Goal: Task Accomplishment & Management: Use online tool/utility

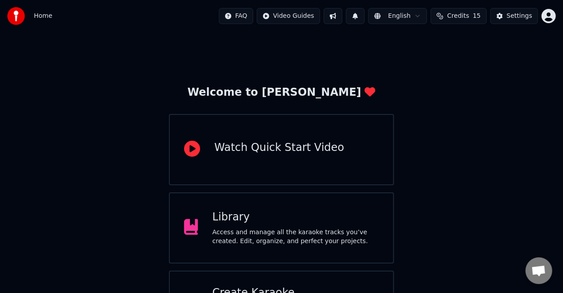
click at [458, 20] on span "Credits" at bounding box center [458, 16] width 22 height 9
click at [454, 21] on button "Credits 15" at bounding box center [459, 16] width 56 height 16
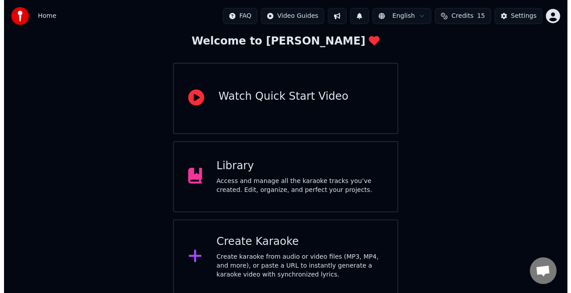
scroll to position [53, 0]
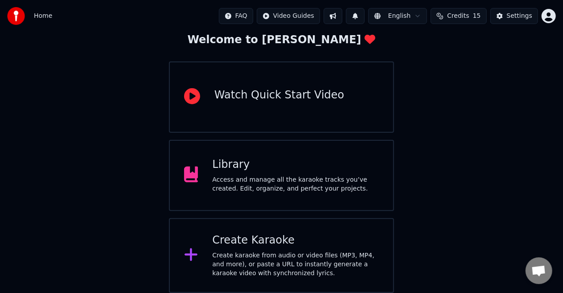
click at [227, 237] on div "Create Karaoke" at bounding box center [295, 241] width 167 height 14
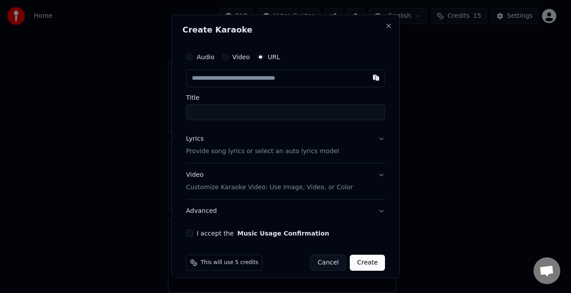
click at [243, 70] on input "text" at bounding box center [285, 79] width 199 height 18
paste input "**********"
type input "**********"
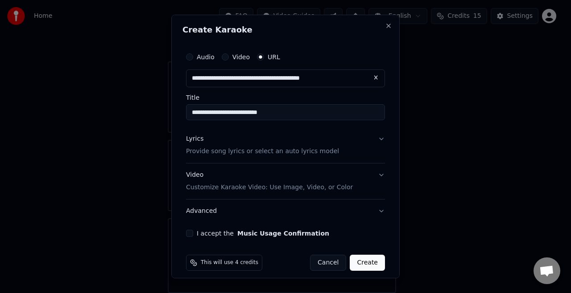
type input "**********"
click at [209, 149] on p "Provide song lyrics or select an auto lyrics model" at bounding box center [262, 151] width 153 height 9
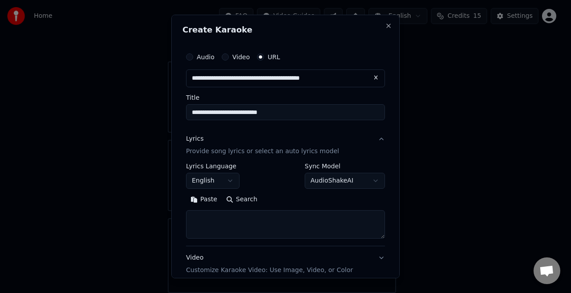
click at [210, 180] on body "**********" at bounding box center [281, 120] width 563 height 346
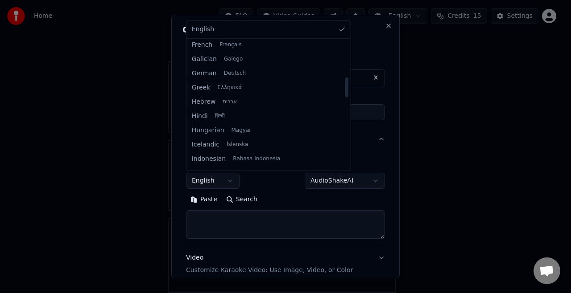
scroll to position [230, 0]
select select "**"
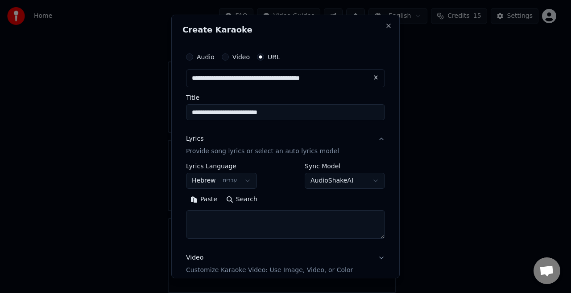
click at [230, 197] on button "Search" at bounding box center [242, 200] width 40 height 14
type textarea "**********"
click at [264, 216] on textarea "**********" at bounding box center [282, 224] width 192 height 29
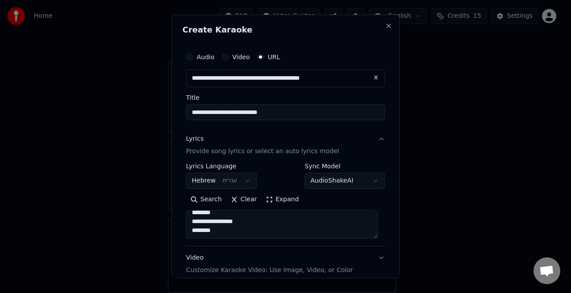
click at [244, 228] on textarea "**********" at bounding box center [282, 224] width 192 height 29
click at [243, 195] on button "Search" at bounding box center [242, 200] width 40 height 14
type textarea "**********"
click at [237, 228] on textarea "**********" at bounding box center [282, 224] width 192 height 29
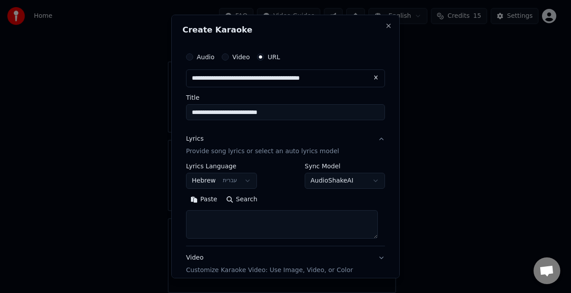
click at [237, 216] on textarea at bounding box center [282, 224] width 192 height 29
paste textarea "**********"
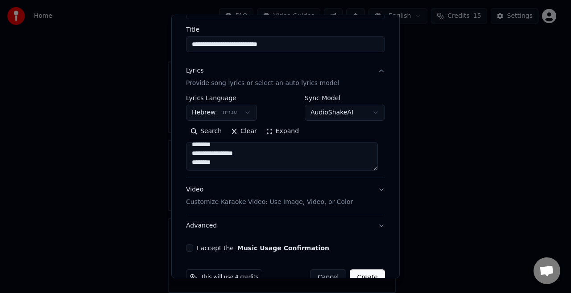
scroll to position [73, 0]
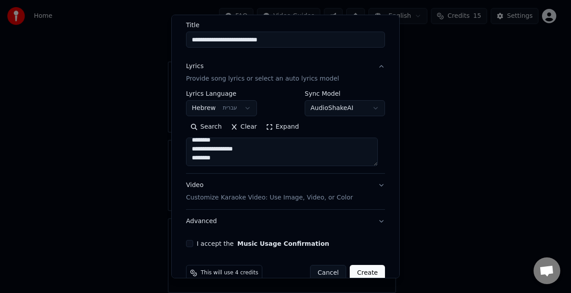
type textarea "**********"
click at [209, 198] on p "Customize Karaoke Video: Use Image, Video, or Color" at bounding box center [269, 197] width 167 height 9
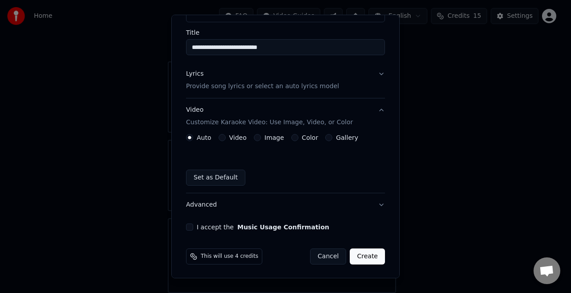
scroll to position [65, 0]
click at [259, 138] on div "Image" at bounding box center [269, 137] width 30 height 7
click at [260, 138] on div "Image" at bounding box center [269, 137] width 30 height 7
click at [254, 137] on button "Image" at bounding box center [257, 137] width 7 height 7
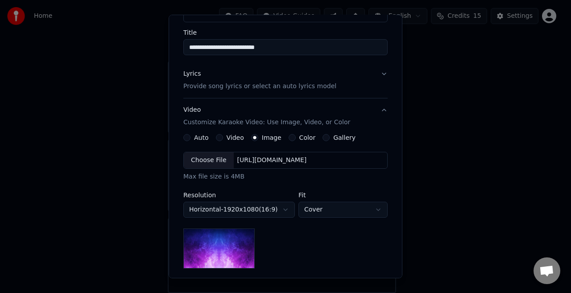
click at [194, 166] on div "Choose File" at bounding box center [209, 160] width 50 height 16
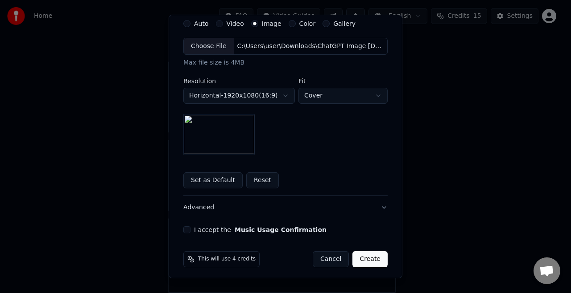
scroll to position [181, 0]
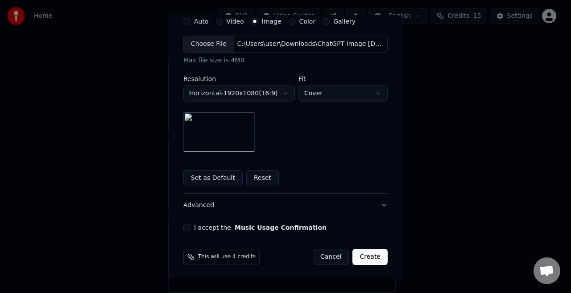
click at [184, 229] on button "I accept the Music Usage Confirmation" at bounding box center [186, 227] width 7 height 7
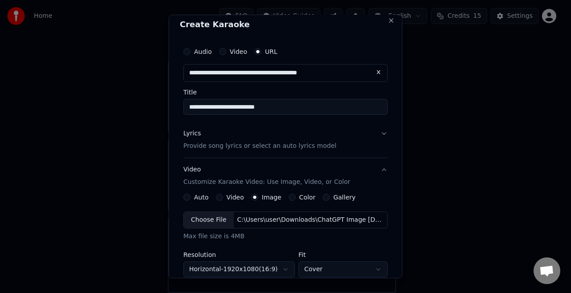
scroll to position [0, 0]
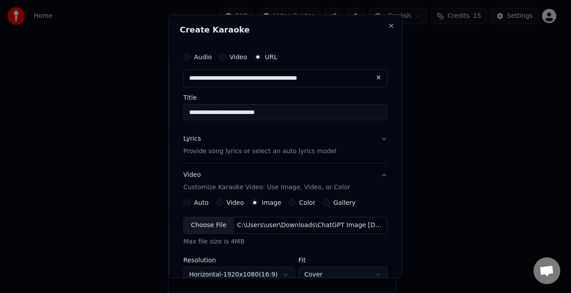
click at [239, 152] on p "Provide song lyrics or select an auto lyrics model" at bounding box center [259, 151] width 153 height 9
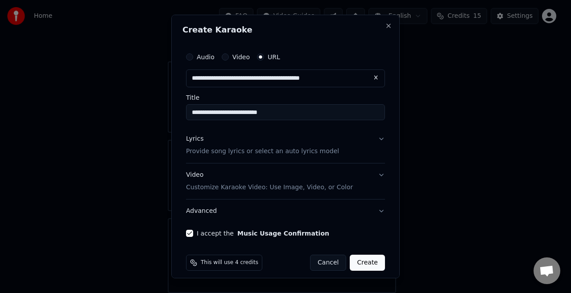
click at [239, 152] on p "Provide song lyrics or select an auto lyrics model" at bounding box center [262, 151] width 153 height 9
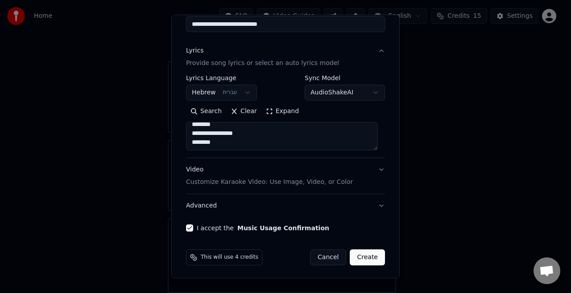
scroll to position [89, 0]
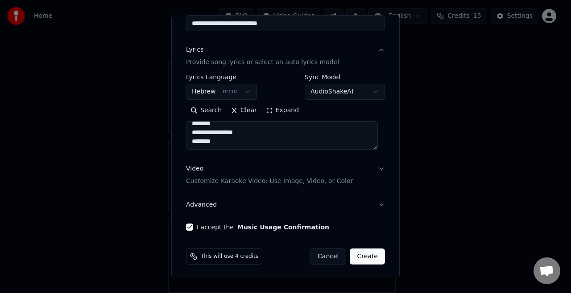
click at [364, 253] on button "Create" at bounding box center [367, 257] width 35 height 16
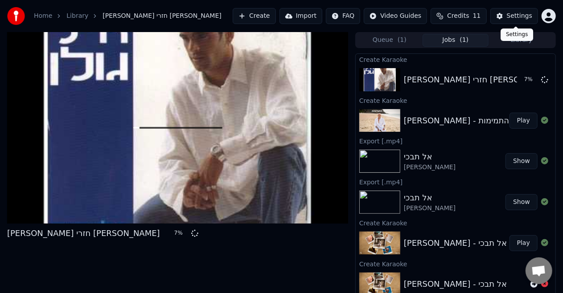
click at [514, 13] on div "Settings" at bounding box center [519, 16] width 25 height 9
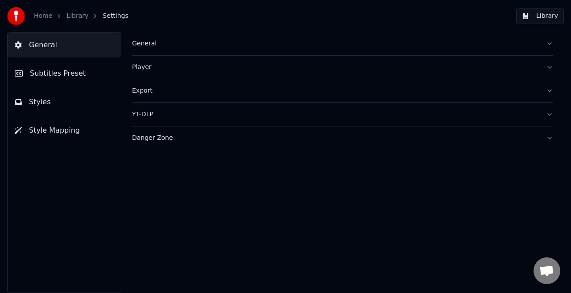
click at [62, 95] on button "Styles" at bounding box center [64, 102] width 113 height 25
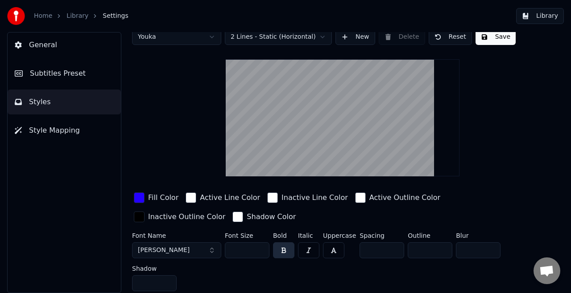
scroll to position [13, 0]
click at [305, 251] on button "button" at bounding box center [308, 250] width 21 height 16
click at [333, 247] on button "button" at bounding box center [333, 250] width 21 height 16
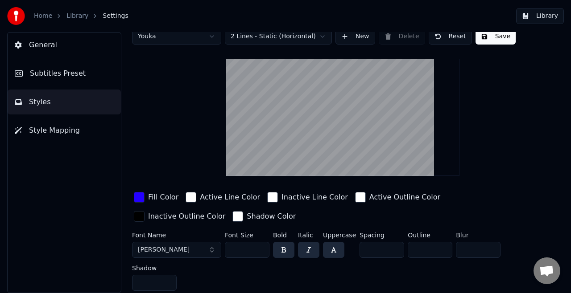
click at [331, 249] on button "button" at bounding box center [333, 250] width 21 height 16
click at [308, 245] on button "button" at bounding box center [308, 250] width 21 height 16
click at [284, 247] on button "button" at bounding box center [283, 250] width 21 height 16
click at [302, 248] on button "button" at bounding box center [308, 250] width 21 height 16
click at [281, 248] on button "button" at bounding box center [283, 250] width 21 height 16
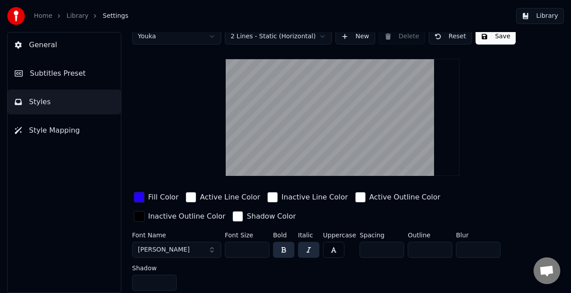
click at [290, 249] on button "button" at bounding box center [283, 250] width 21 height 16
click at [308, 250] on button "button" at bounding box center [308, 250] width 21 height 16
click at [283, 245] on button "button" at bounding box center [283, 250] width 21 height 16
click at [490, 37] on button "Save" at bounding box center [495, 37] width 40 height 16
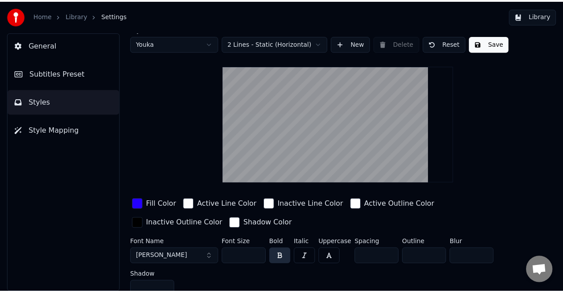
scroll to position [0, 0]
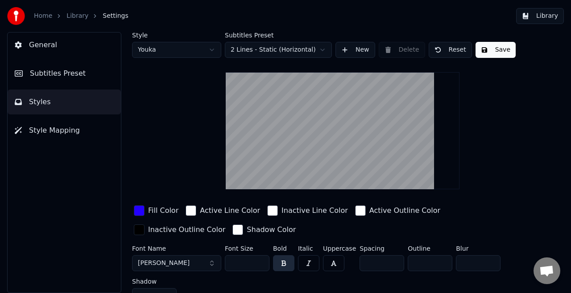
click at [79, 12] on link "Library" at bounding box center [77, 16] width 22 height 9
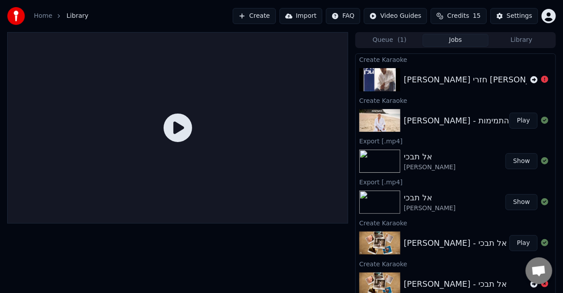
click at [443, 81] on div "[PERSON_NAME] חזרי [PERSON_NAME]" at bounding box center [480, 80] width 153 height 12
click at [541, 77] on icon at bounding box center [544, 79] width 7 height 7
click at [531, 77] on icon at bounding box center [534, 79] width 7 height 7
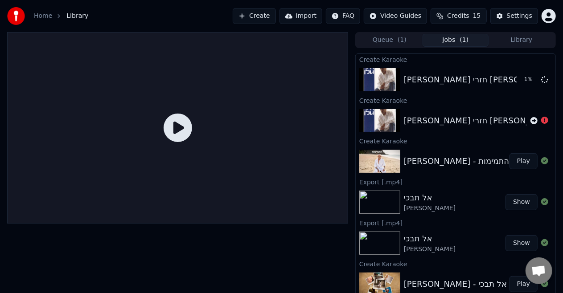
click at [464, 16] on span "Credits" at bounding box center [458, 16] width 22 height 9
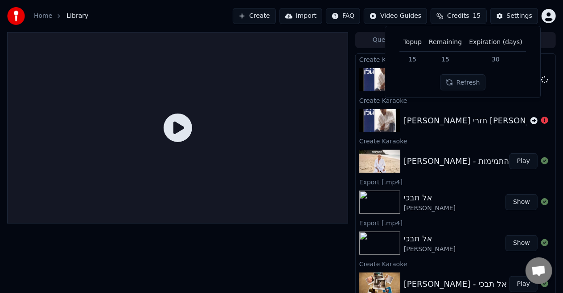
click at [464, 16] on span "Credits" at bounding box center [458, 16] width 22 height 9
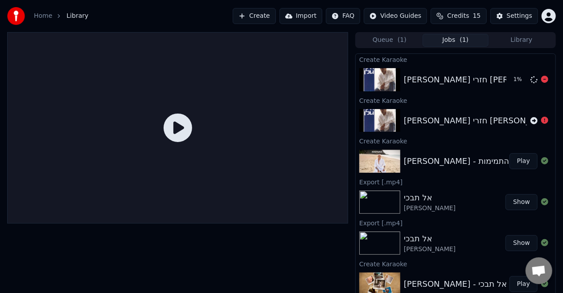
click at [424, 76] on div "[PERSON_NAME] חזרי [PERSON_NAME]" at bounding box center [480, 80] width 153 height 12
click at [401, 85] on div at bounding box center [381, 79] width 45 height 23
click at [172, 121] on icon at bounding box center [178, 128] width 29 height 29
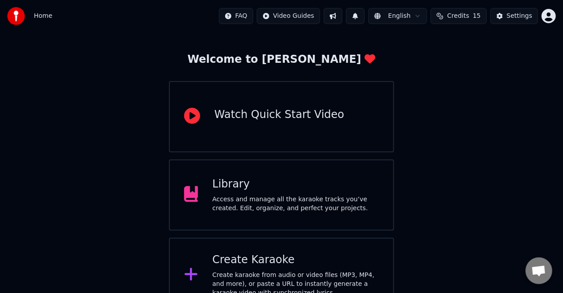
scroll to position [41, 0]
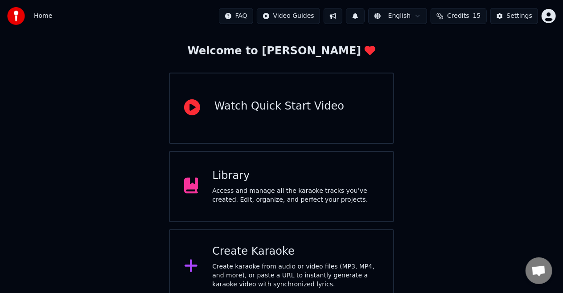
click at [239, 205] on div "Library Access and manage all the karaoke tracks you’ve created. Edit, organize…" at bounding box center [281, 186] width 225 height 71
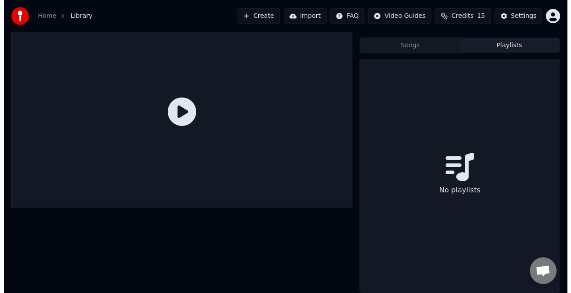
scroll to position [16, 0]
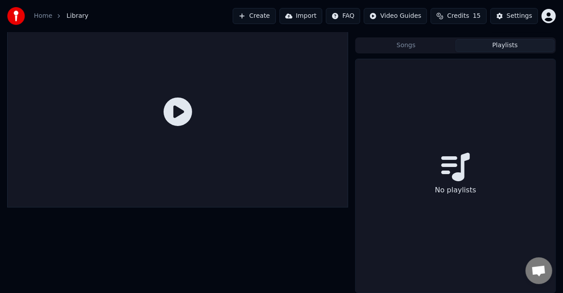
click at [494, 41] on button "Playlists" at bounding box center [505, 45] width 99 height 13
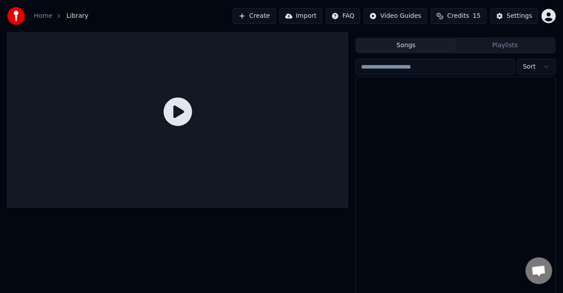
click at [418, 39] on button "Songs" at bounding box center [406, 45] width 99 height 13
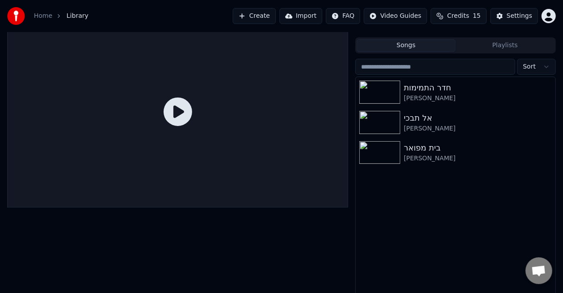
click at [263, 10] on button "Create" at bounding box center [254, 16] width 43 height 16
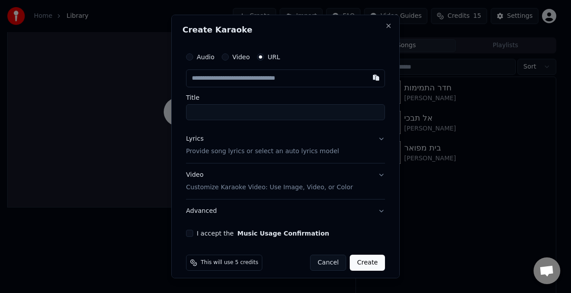
click at [246, 84] on input "text" at bounding box center [285, 79] width 199 height 18
paste input "**********"
type input "**********"
click at [206, 116] on input "Title" at bounding box center [285, 112] width 199 height 16
type input "**********"
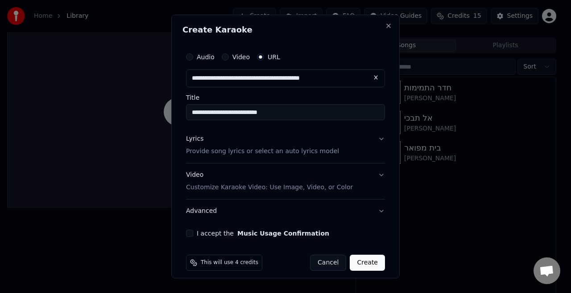
type input "**********"
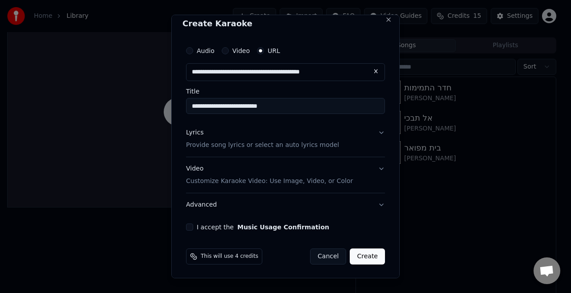
click at [240, 146] on p "Provide song lyrics or select an auto lyrics model" at bounding box center [262, 145] width 153 height 9
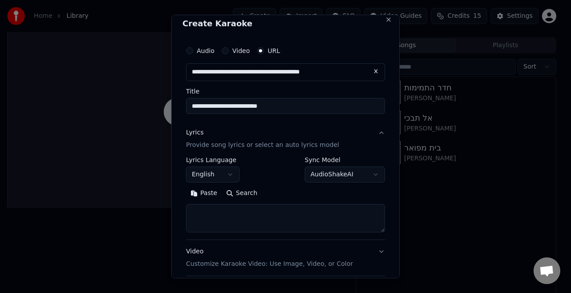
click at [218, 170] on body "**********" at bounding box center [281, 130] width 563 height 293
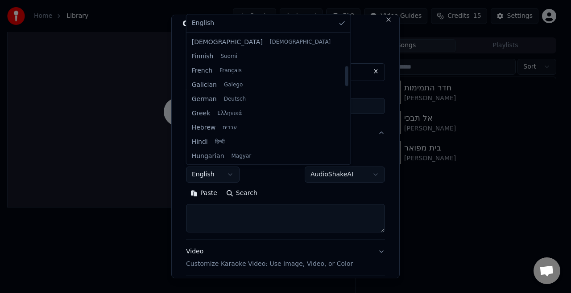
scroll to position [197, 0]
select select "**"
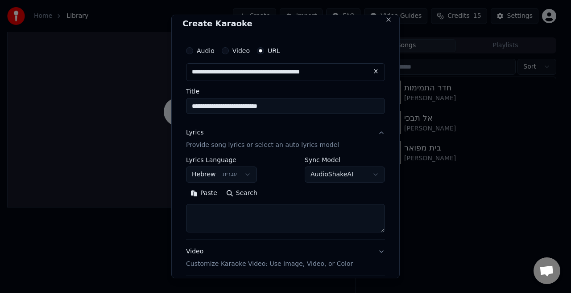
click at [254, 211] on textarea at bounding box center [285, 218] width 199 height 29
paste textarea "**********"
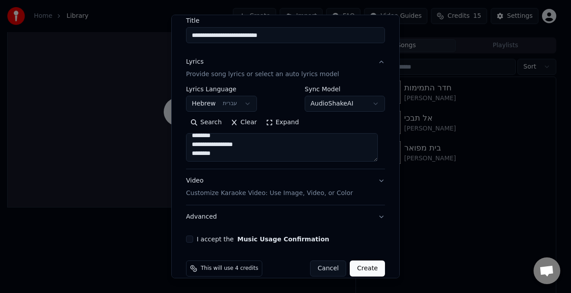
scroll to position [79, 0]
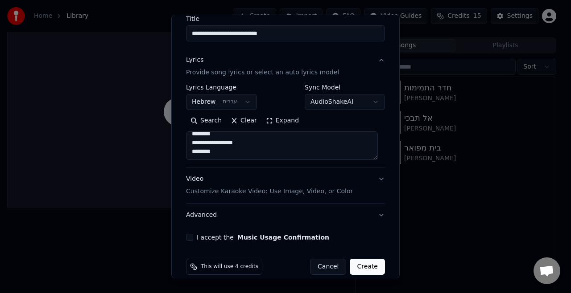
type textarea "**********"
click at [210, 194] on p "Customize Karaoke Video: Use Image, Video, or Color" at bounding box center [269, 191] width 167 height 9
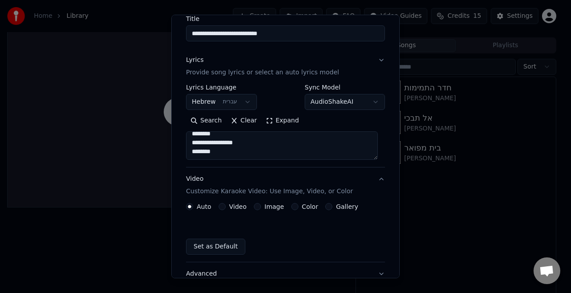
scroll to position [65, 0]
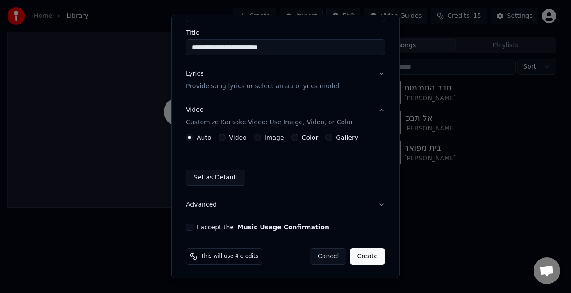
click at [256, 134] on button "Image" at bounding box center [257, 137] width 7 height 7
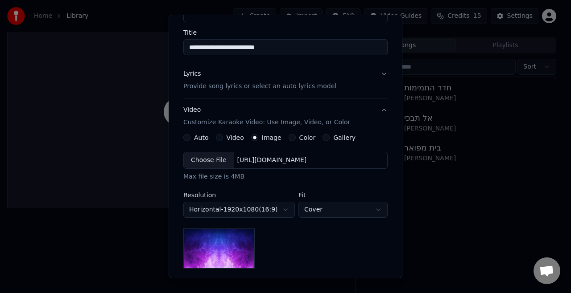
click at [205, 162] on div "Choose File" at bounding box center [209, 160] width 50 height 16
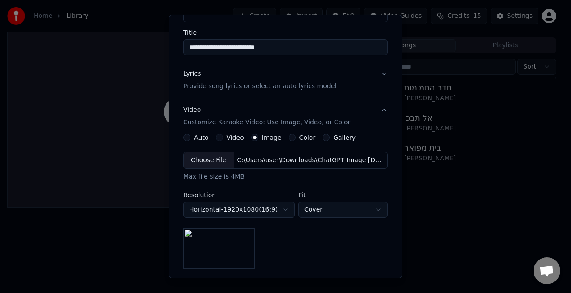
scroll to position [181, 0]
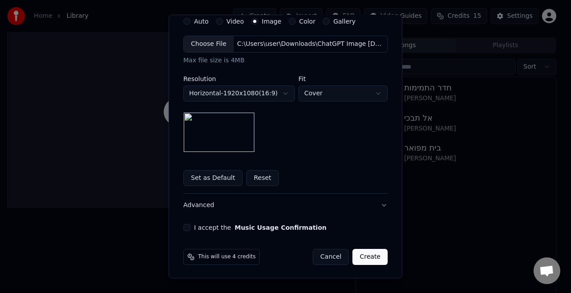
click at [183, 229] on button "I accept the Music Usage Confirmation" at bounding box center [186, 227] width 7 height 7
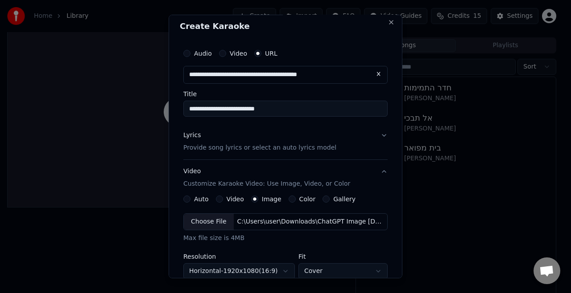
scroll to position [0, 0]
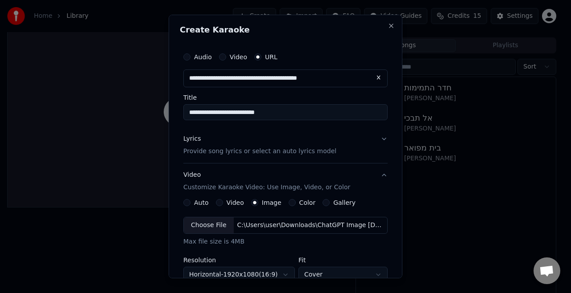
click at [218, 152] on p "Provide song lyrics or select an auto lyrics model" at bounding box center [259, 151] width 153 height 9
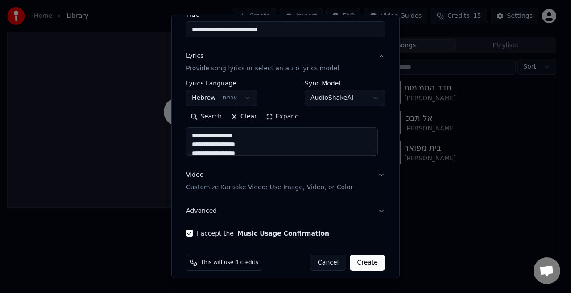
scroll to position [89, 0]
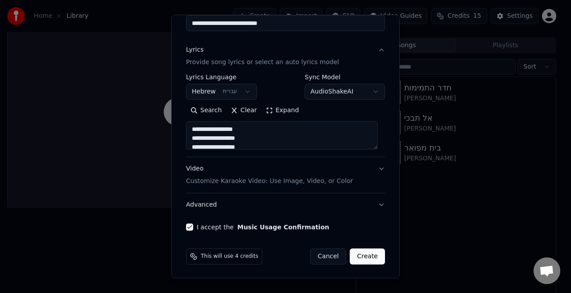
click at [358, 255] on button "Create" at bounding box center [367, 257] width 35 height 16
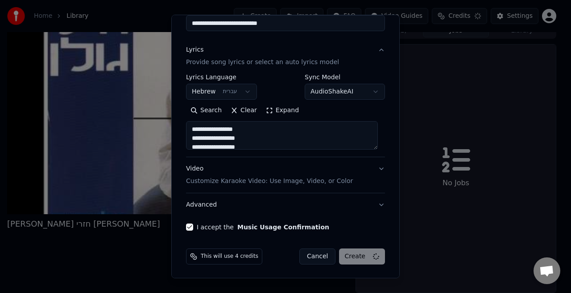
select select
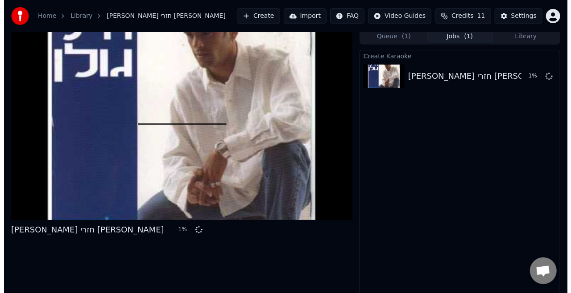
scroll to position [0, 0]
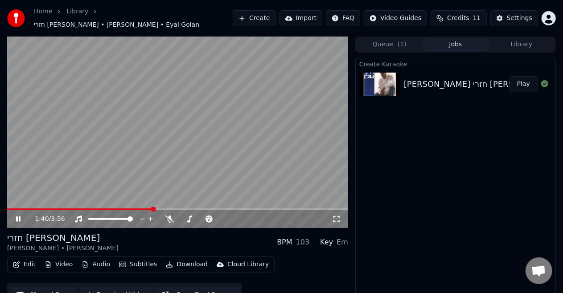
click at [194, 153] on video at bounding box center [177, 133] width 341 height 192
click at [173, 217] on icon at bounding box center [169, 219] width 9 height 7
click at [337, 218] on icon at bounding box center [336, 219] width 9 height 7
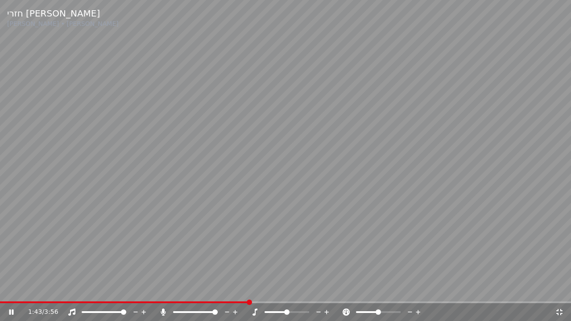
click at [249, 293] on span at bounding box center [124, 302] width 249 height 2
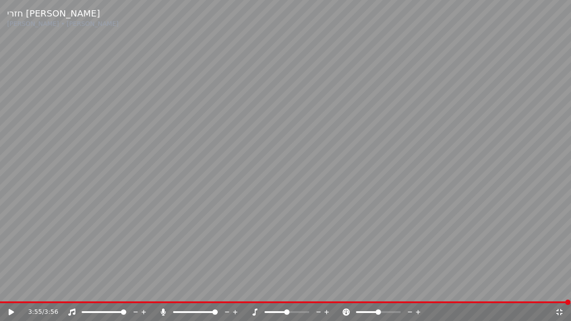
click at [164, 293] on icon at bounding box center [162, 312] width 5 height 7
click at [164, 293] on icon at bounding box center [163, 312] width 9 height 7
click at [160, 293] on icon at bounding box center [163, 312] width 9 height 7
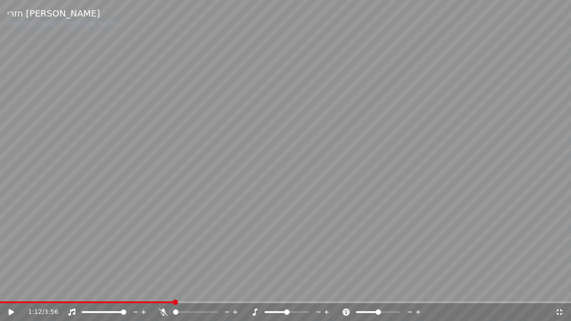
click at [174, 293] on span at bounding box center [87, 302] width 174 height 2
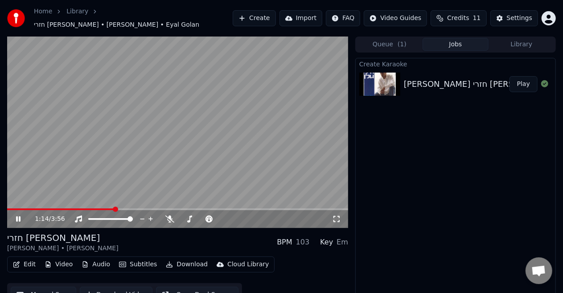
click at [182, 155] on video at bounding box center [177, 133] width 341 height 192
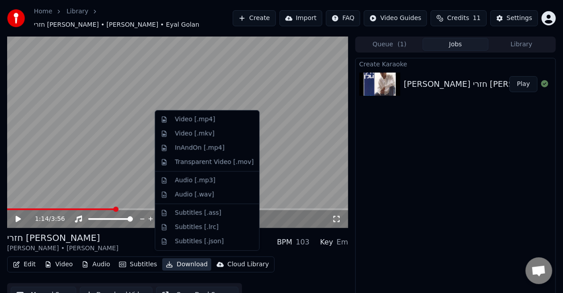
click at [185, 261] on button "Download" at bounding box center [186, 265] width 49 height 12
click at [181, 118] on div "Video [.mp4]" at bounding box center [195, 119] width 40 height 9
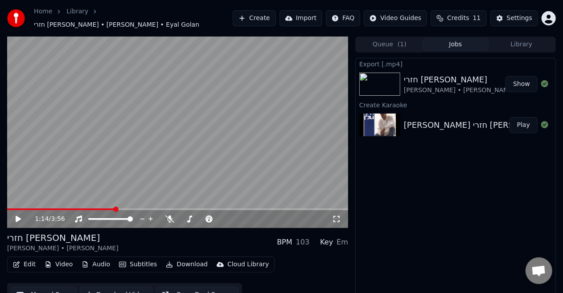
click at [276, 23] on button "Create" at bounding box center [254, 18] width 43 height 16
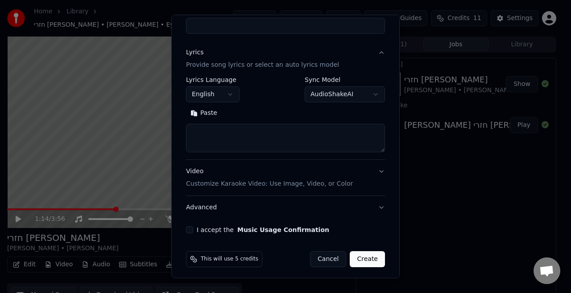
click at [286, 183] on p "Customize Karaoke Video: Use Image, Video, or Color" at bounding box center [269, 184] width 167 height 9
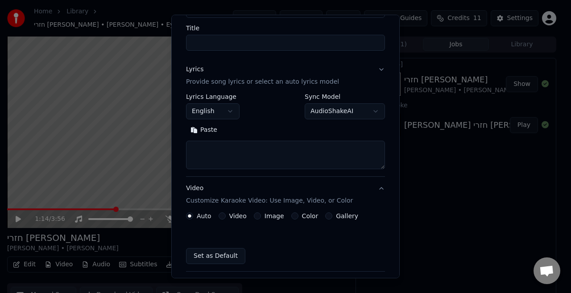
scroll to position [65, 0]
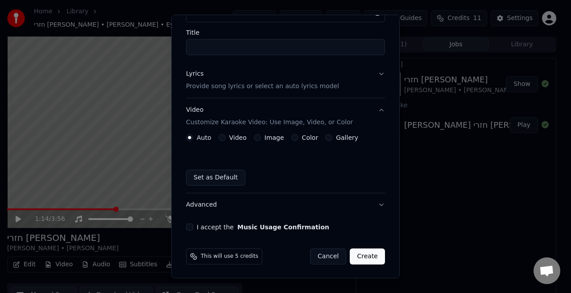
click at [266, 135] on label "Image" at bounding box center [274, 138] width 20 height 6
click at [261, 134] on button "Image" at bounding box center [257, 137] width 7 height 7
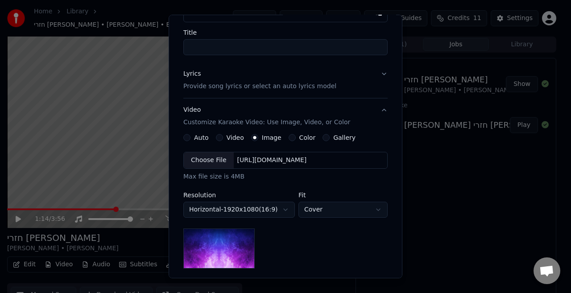
click at [212, 161] on div "Choose File" at bounding box center [209, 160] width 50 height 16
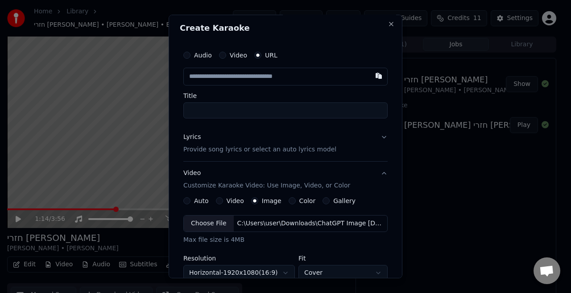
scroll to position [0, 0]
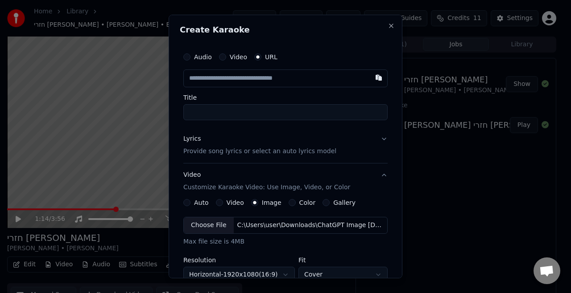
click at [262, 78] on input "text" at bounding box center [285, 79] width 204 height 18
paste input "**********"
type input "**********"
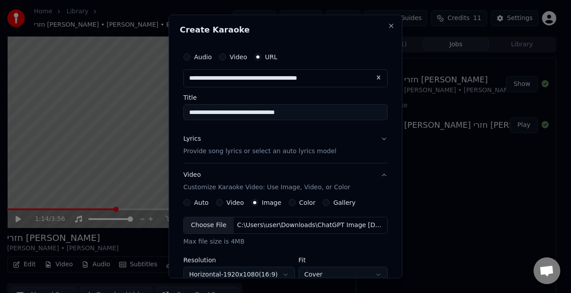
click at [300, 119] on input "**********" at bounding box center [285, 112] width 204 height 16
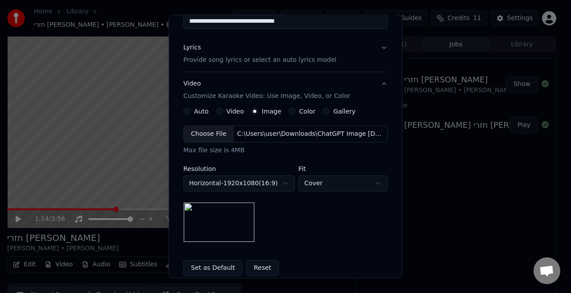
scroll to position [73, 0]
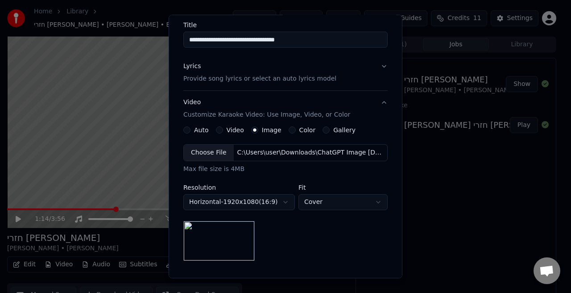
click at [194, 64] on div "Lyrics" at bounding box center [191, 66] width 17 height 9
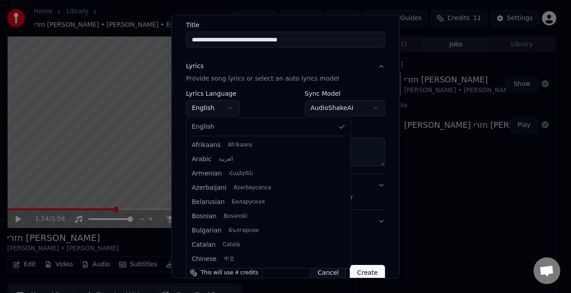
click at [216, 108] on body "**********" at bounding box center [281, 146] width 563 height 293
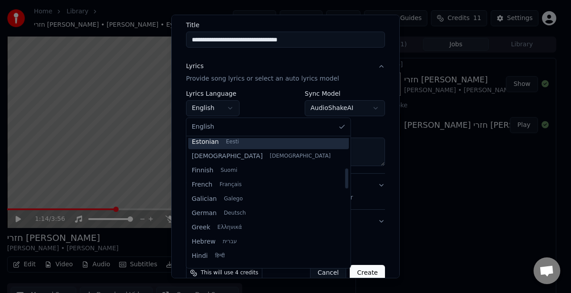
scroll to position [191, 0]
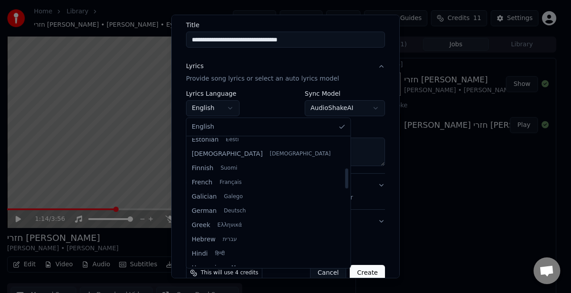
select select "**"
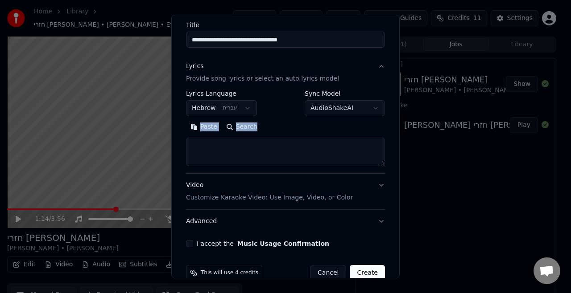
drag, startPoint x: 265, startPoint y: 133, endPoint x: 265, endPoint y: 138, distance: 5.3
click at [265, 138] on div "Paste Search" at bounding box center [285, 143] width 199 height 46
click at [265, 138] on textarea at bounding box center [285, 152] width 199 height 29
paste textarea "**********"
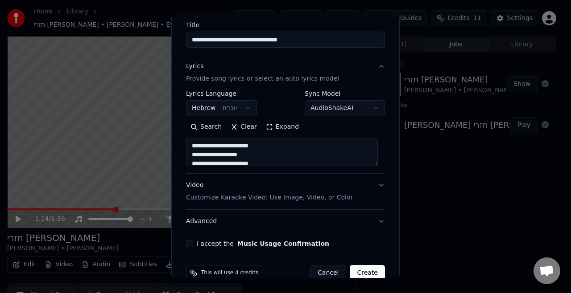
scroll to position [394, 0]
type textarea "**********"
click at [367, 267] on button "Create" at bounding box center [367, 273] width 35 height 16
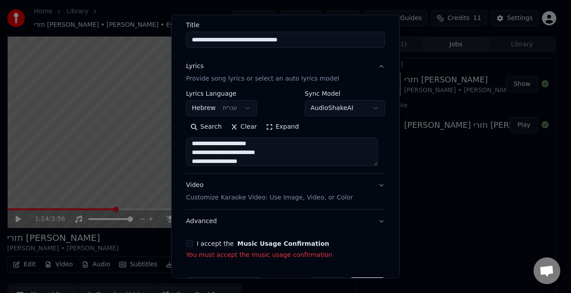
click at [187, 245] on button "I accept the Music Usage Confirmation" at bounding box center [189, 243] width 7 height 7
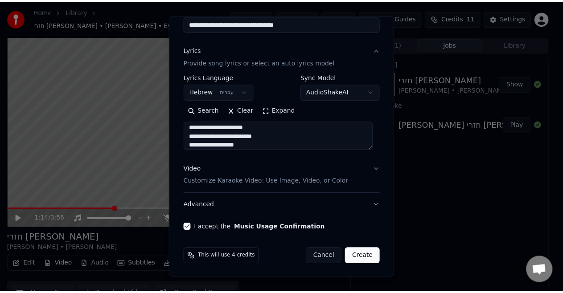
scroll to position [89, 0]
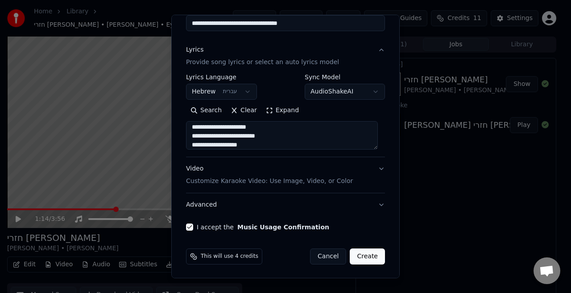
click at [351, 258] on button "Create" at bounding box center [367, 257] width 35 height 16
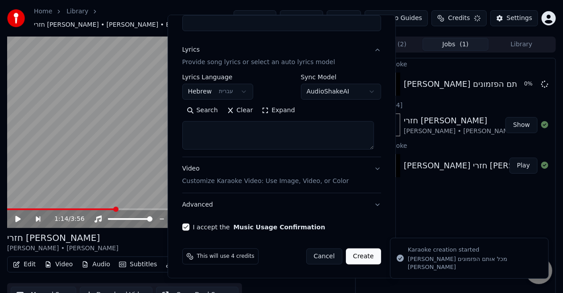
scroll to position [0, 0]
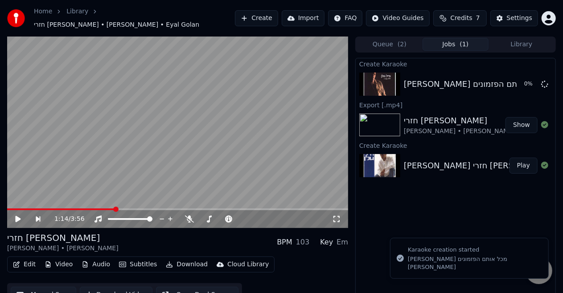
click at [514, 119] on button "Show" at bounding box center [522, 125] width 32 height 16
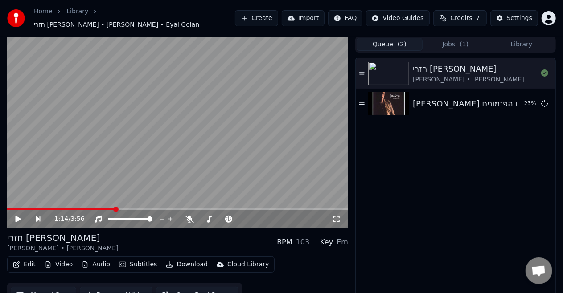
click at [383, 42] on button "Queue ( 2 )" at bounding box center [390, 44] width 66 height 13
click at [503, 45] on button "Library" at bounding box center [522, 44] width 66 height 13
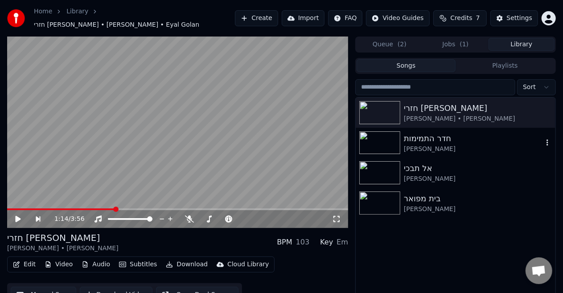
click at [548, 139] on icon "button" at bounding box center [547, 142] width 9 height 7
click at [411, 133] on div "חדר התמימות" at bounding box center [473, 138] width 139 height 12
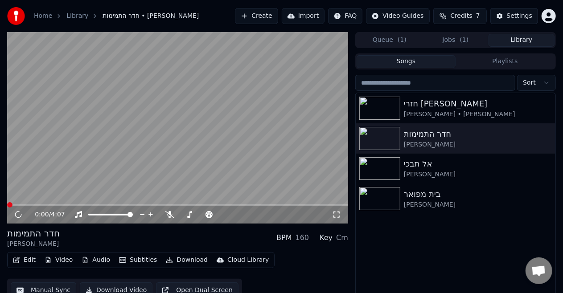
click at [207, 112] on video at bounding box center [177, 128] width 341 height 192
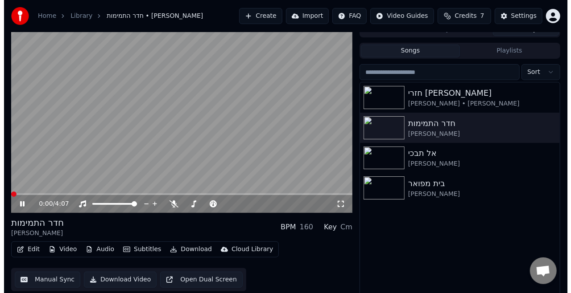
scroll to position [19, 0]
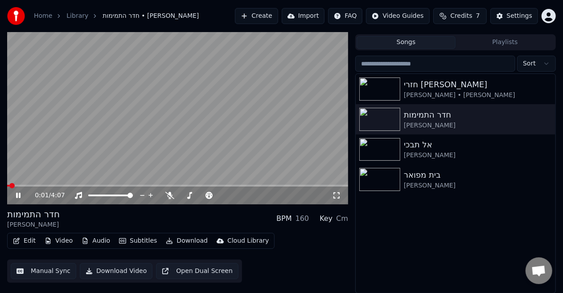
click at [16, 191] on div "0:01 / 4:07" at bounding box center [177, 196] width 341 height 18
click at [16, 200] on div "0:00 / 4:07" at bounding box center [178, 195] width 334 height 9
click at [18, 197] on icon at bounding box center [18, 195] width 4 height 5
click at [60, 185] on span at bounding box center [177, 186] width 341 height 2
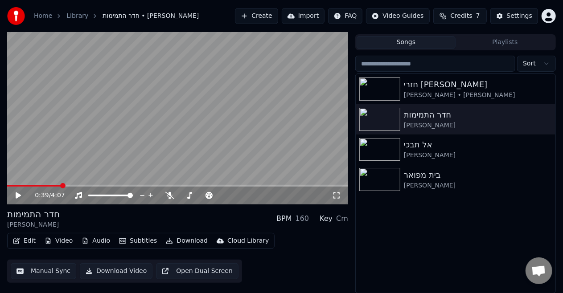
click at [20, 194] on icon at bounding box center [24, 195] width 21 height 7
click at [20, 194] on icon at bounding box center [18, 195] width 4 height 5
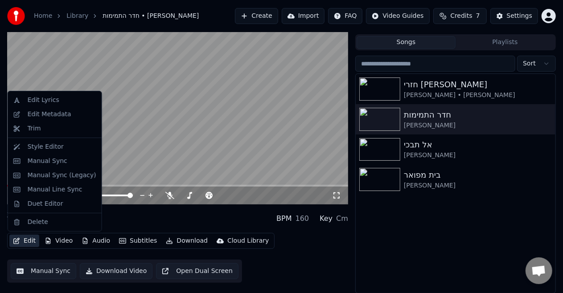
click at [30, 243] on button "Edit" at bounding box center [24, 241] width 30 height 12
click at [61, 105] on div "Edit Lyrics" at bounding box center [55, 100] width 90 height 14
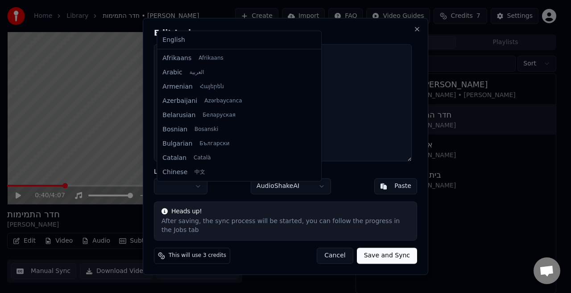
click at [199, 185] on body "Home Library חדר התמימות • [PERSON_NAME] Create Import FAQ Video Guides Credits…" at bounding box center [281, 127] width 563 height 293
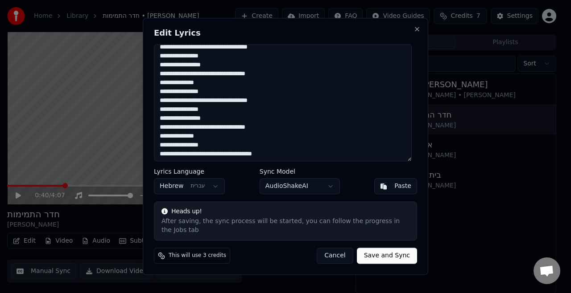
scroll to position [336, 0]
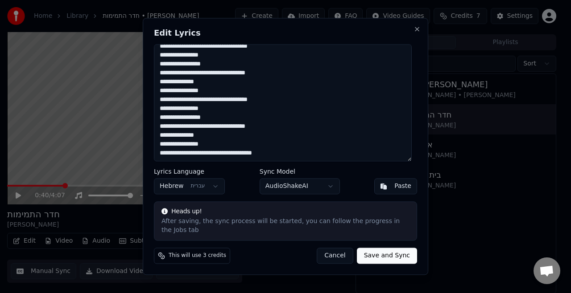
click at [386, 250] on button "Save and Sync" at bounding box center [387, 256] width 60 height 16
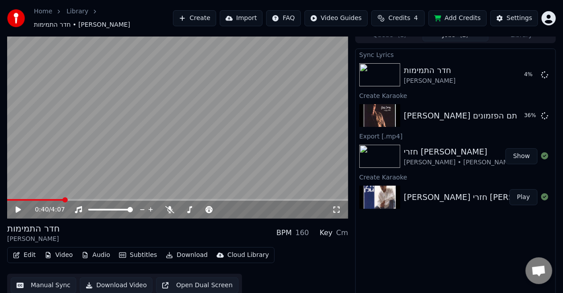
scroll to position [0, 0]
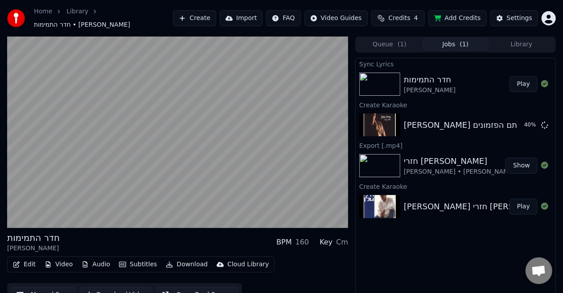
click at [522, 87] on button "Play" at bounding box center [524, 84] width 28 height 16
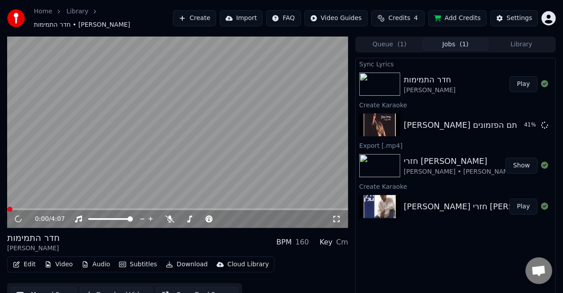
click at [334, 218] on icon at bounding box center [336, 219] width 9 height 7
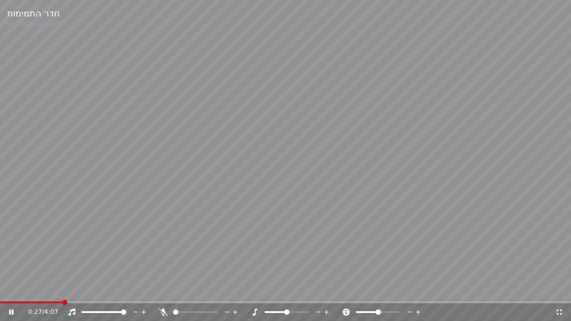
click at [166, 293] on div "0:27 / 4:07" at bounding box center [285, 312] width 571 height 18
click at [166, 293] on icon at bounding box center [163, 312] width 9 height 7
click at [169, 293] on video at bounding box center [285, 160] width 571 height 321
click at [174, 293] on span at bounding box center [285, 302] width 571 height 2
click at [465, 293] on span at bounding box center [285, 302] width 571 height 2
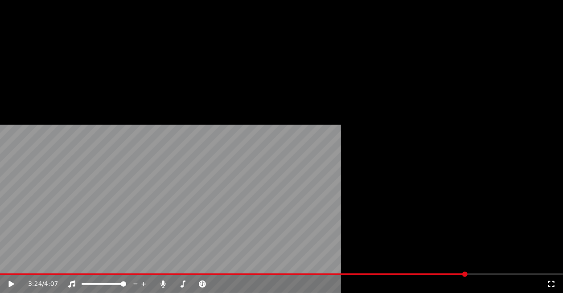
click at [177, 79] on button "Download" at bounding box center [186, 73] width 49 height 12
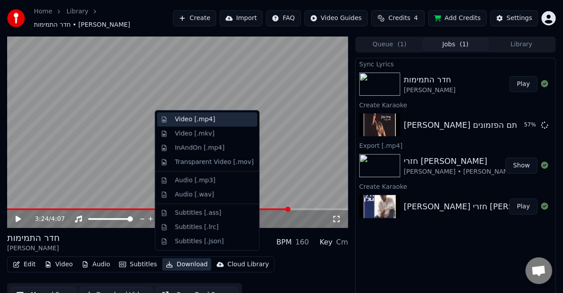
click at [204, 119] on div "Video [.mp4]" at bounding box center [195, 119] width 40 height 9
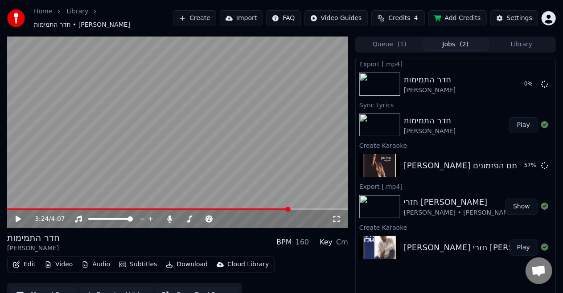
click at [204, 119] on video at bounding box center [177, 133] width 341 height 192
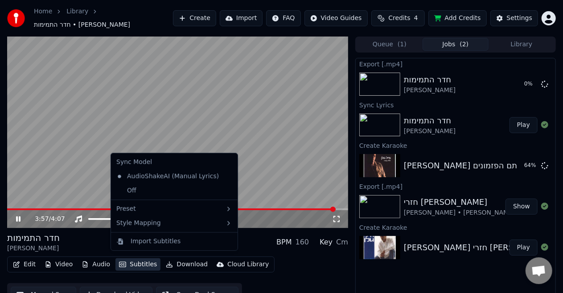
click at [143, 261] on button "Subtitles" at bounding box center [137, 265] width 45 height 12
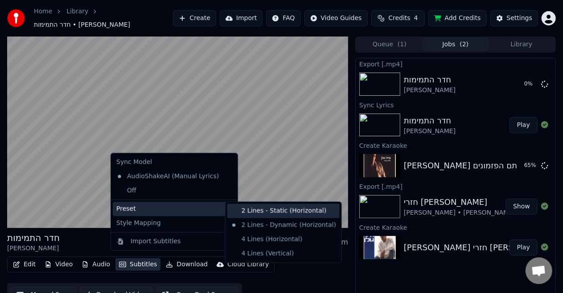
click at [234, 210] on div "2 Lines - Static (Horizontal)" at bounding box center [283, 211] width 112 height 14
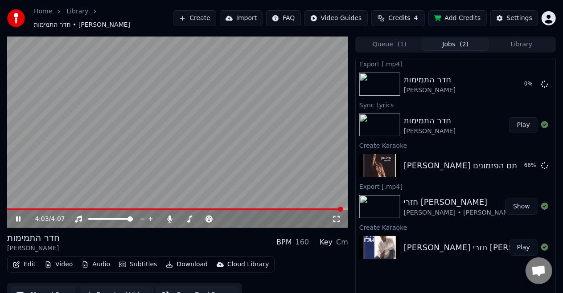
click at [150, 202] on video at bounding box center [177, 133] width 341 height 192
click at [153, 209] on span at bounding box center [80, 210] width 146 height 2
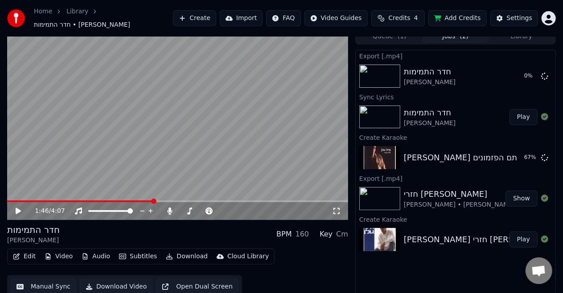
scroll to position [9, 0]
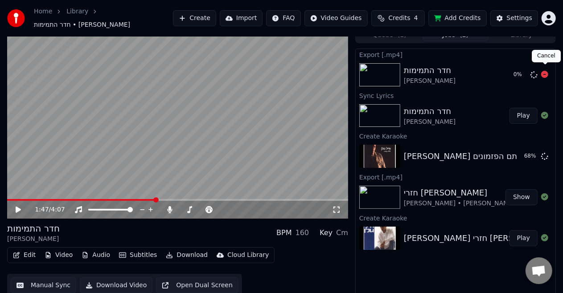
click at [547, 71] on icon at bounding box center [544, 74] width 7 height 7
click at [267, 103] on video at bounding box center [177, 123] width 341 height 192
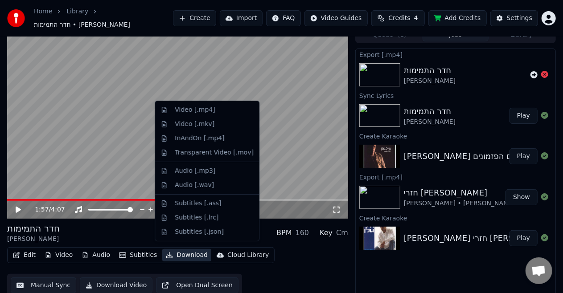
click at [177, 249] on button "Download" at bounding box center [186, 255] width 49 height 12
click at [186, 105] on div "Video [.mp4]" at bounding box center [207, 110] width 100 height 14
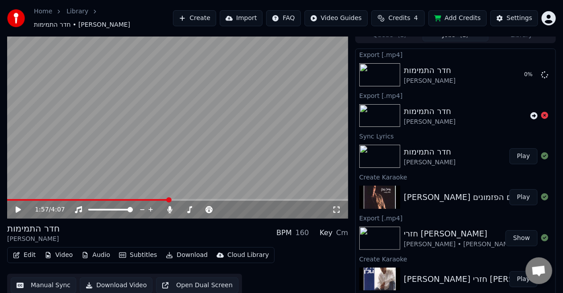
click at [527, 196] on button "Play" at bounding box center [524, 197] width 28 height 16
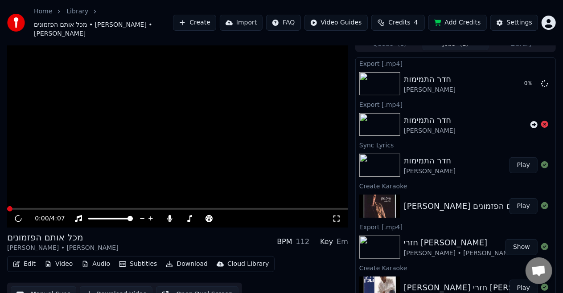
scroll to position [14, 0]
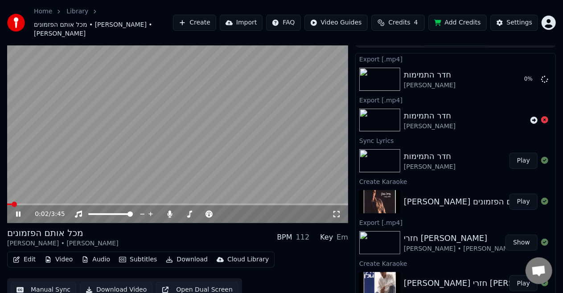
click at [332, 206] on div "0:02 / 3:45" at bounding box center [177, 215] width 341 height 18
click at [334, 211] on icon at bounding box center [336, 214] width 6 height 6
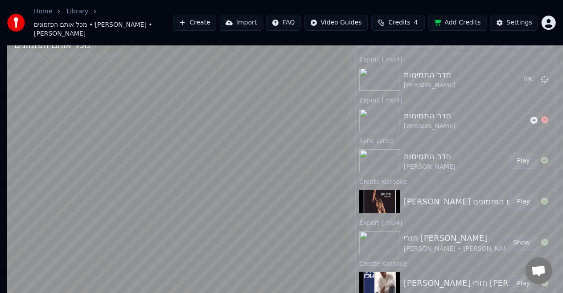
scroll to position [10, 0]
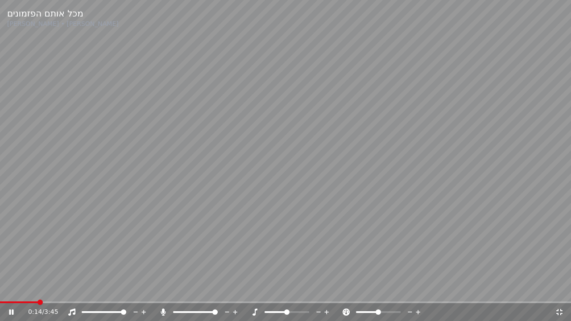
click at [162, 293] on icon at bounding box center [162, 312] width 5 height 7
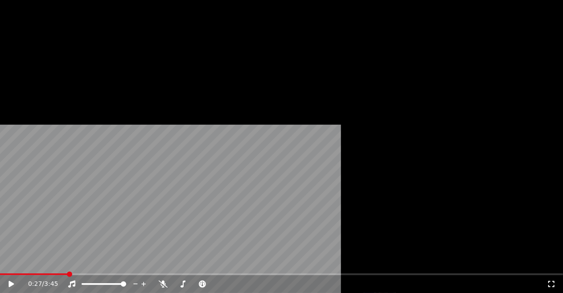
scroll to position [0, 0]
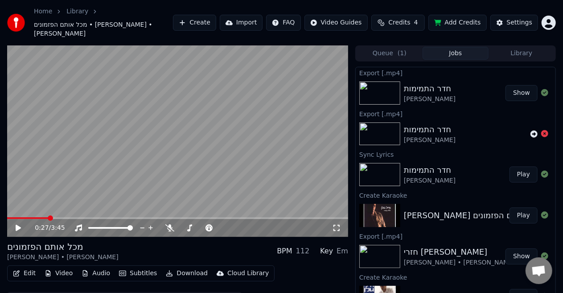
click at [436, 95] on div "[PERSON_NAME]" at bounding box center [430, 99] width 52 height 9
click at [458, 160] on div "חדר התמימות [PERSON_NAME] Play" at bounding box center [456, 175] width 200 height 30
click at [520, 167] on button "Play" at bounding box center [524, 175] width 28 height 16
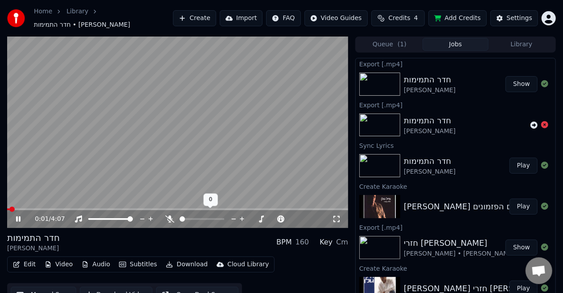
click at [169, 216] on icon at bounding box center [169, 219] width 9 height 7
click at [162, 177] on video at bounding box center [177, 133] width 341 height 192
click at [137, 186] on video at bounding box center [177, 133] width 341 height 192
click at [142, 209] on div "0:04 / 4:07" at bounding box center [177, 219] width 341 height 20
click at [142, 209] on span at bounding box center [177, 210] width 341 height 2
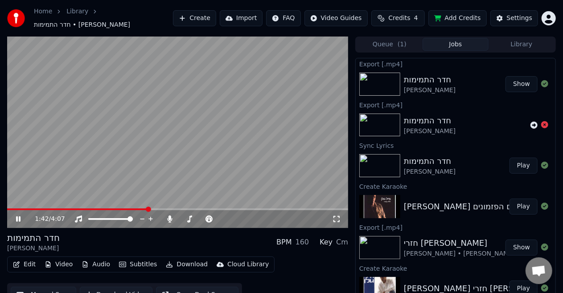
click at [167, 109] on video at bounding box center [177, 133] width 341 height 192
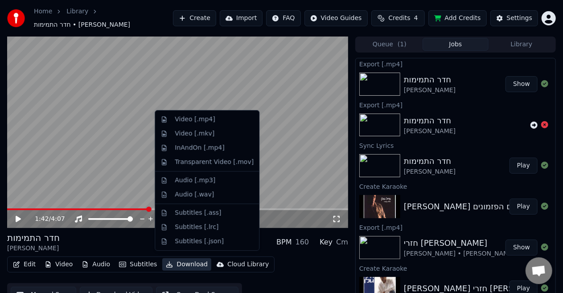
click at [170, 259] on button "Download" at bounding box center [186, 265] width 49 height 12
click at [193, 124] on div "Video [.mp4]" at bounding box center [207, 119] width 100 height 14
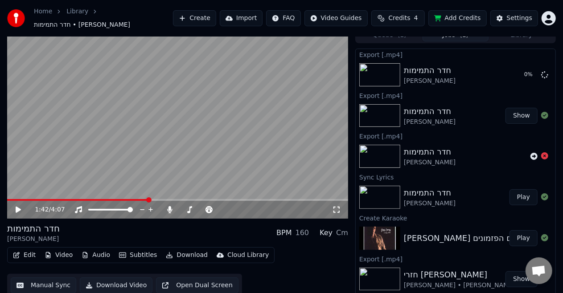
click at [481, 240] on div "[PERSON_NAME] מכל אותם הפזמונים Eyal Golan Play" at bounding box center [456, 238] width 200 height 30
click at [426, 223] on div "[PERSON_NAME] מכל אותם הפזמונים Eyal Golan Play" at bounding box center [456, 238] width 200 height 30
click at [522, 234] on button "Play" at bounding box center [524, 238] width 28 height 16
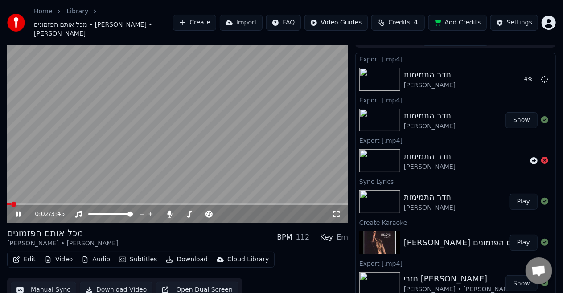
click at [139, 147] on video at bounding box center [177, 128] width 341 height 192
click at [541, 75] on icon at bounding box center [544, 78] width 7 height 7
click at [516, 195] on button "Play" at bounding box center [524, 202] width 28 height 16
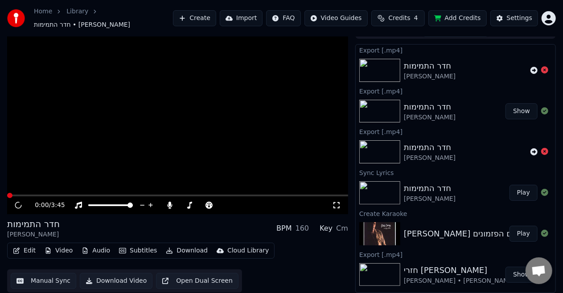
scroll to position [9, 0]
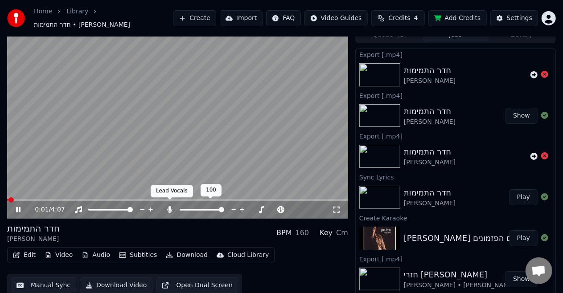
click at [171, 207] on icon at bounding box center [169, 209] width 9 height 7
click at [167, 201] on div "0:02 / 4:07" at bounding box center [177, 210] width 341 height 18
click at [168, 193] on video at bounding box center [177, 123] width 341 height 192
click at [171, 201] on div "0:03 / 4:07" at bounding box center [177, 210] width 341 height 18
click at [171, 199] on span at bounding box center [177, 200] width 341 height 2
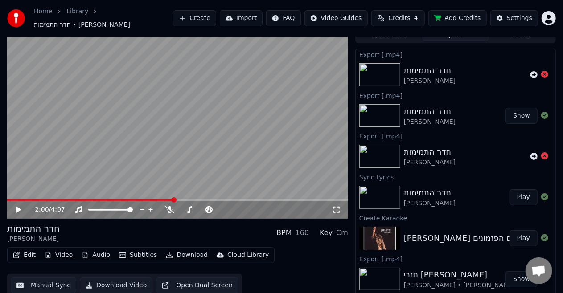
click at [177, 251] on button "Download" at bounding box center [186, 255] width 49 height 12
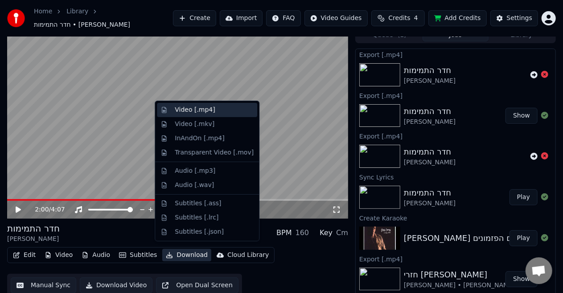
click at [177, 111] on div "Video [.mp4]" at bounding box center [195, 110] width 40 height 9
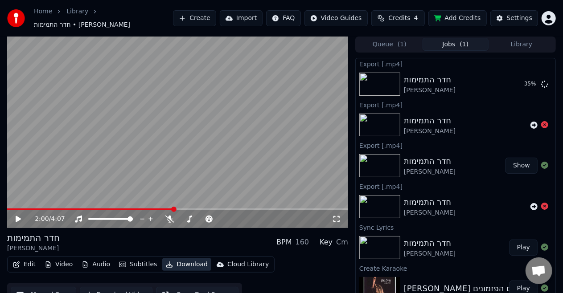
scroll to position [78, 0]
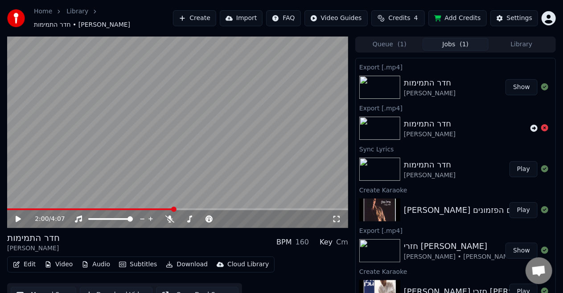
click at [510, 205] on button "Play" at bounding box center [524, 210] width 28 height 16
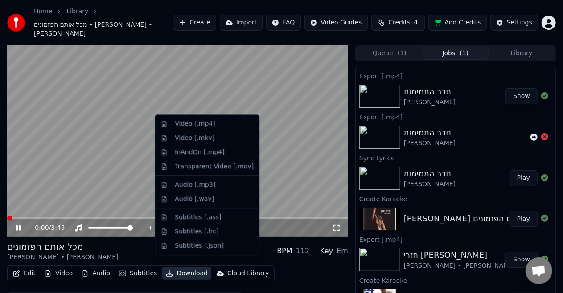
click at [181, 267] on button "Download" at bounding box center [186, 273] width 49 height 12
click at [184, 128] on div "Video [.mp4]" at bounding box center [195, 123] width 40 height 9
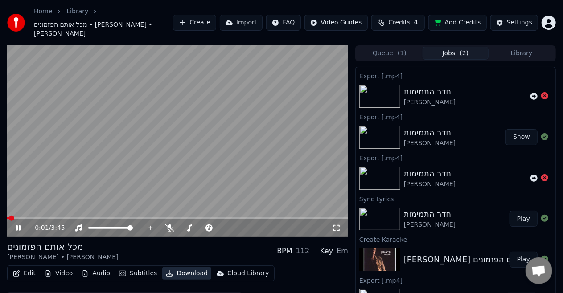
scroll to position [119, 0]
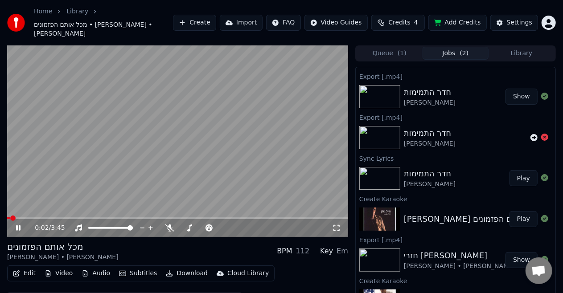
click at [184, 128] on video at bounding box center [177, 141] width 341 height 192
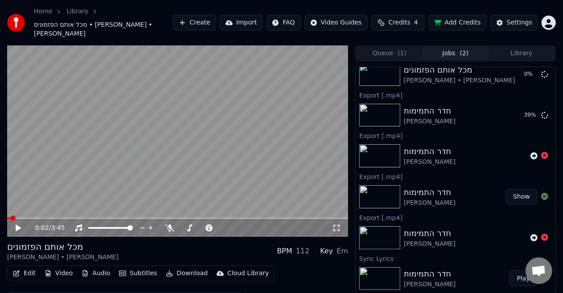
scroll to position [0, 0]
